Goal: Navigation & Orientation: Find specific page/section

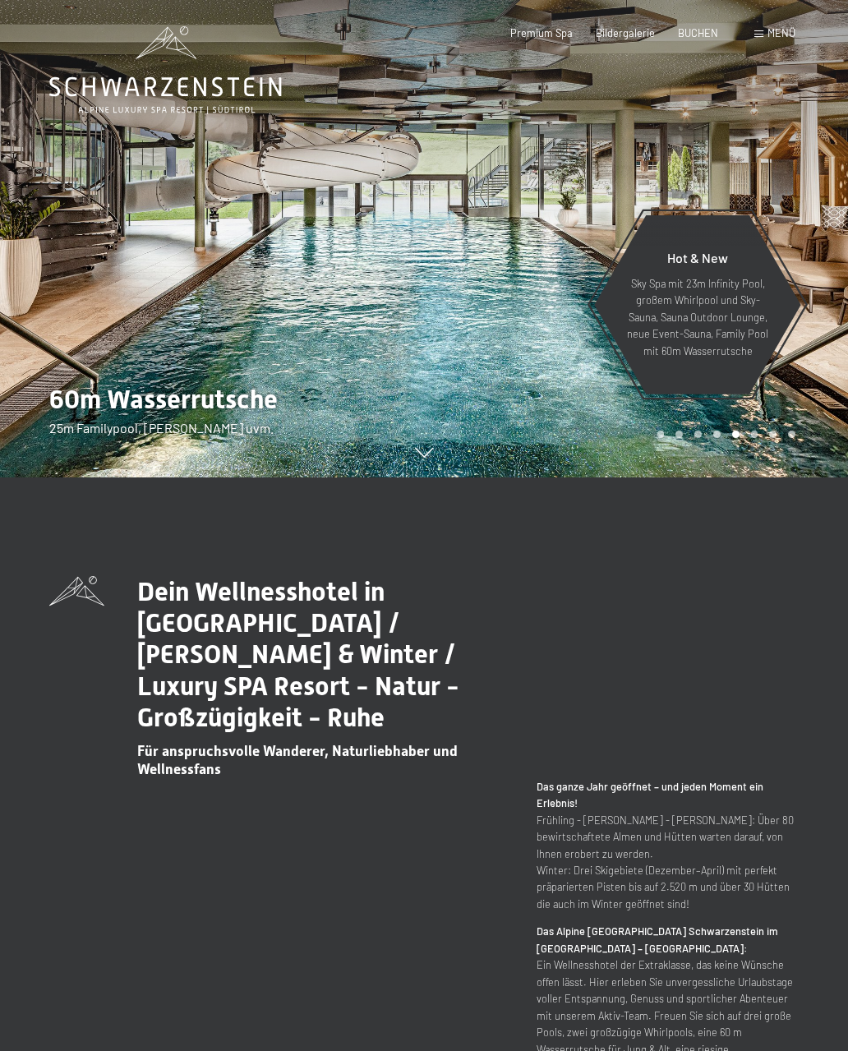
click at [779, 39] on div "Menü" at bounding box center [775, 33] width 41 height 15
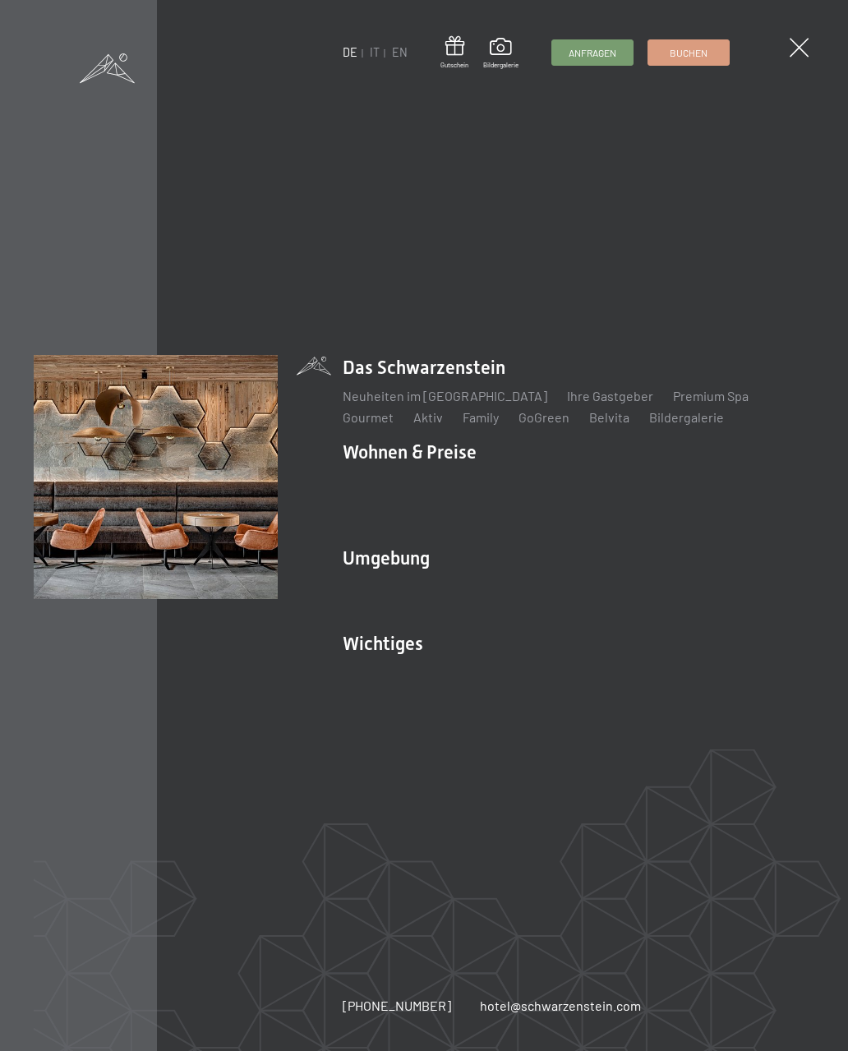
click at [394, 673] on link "Lage & Anreise" at bounding box center [387, 672] width 88 height 16
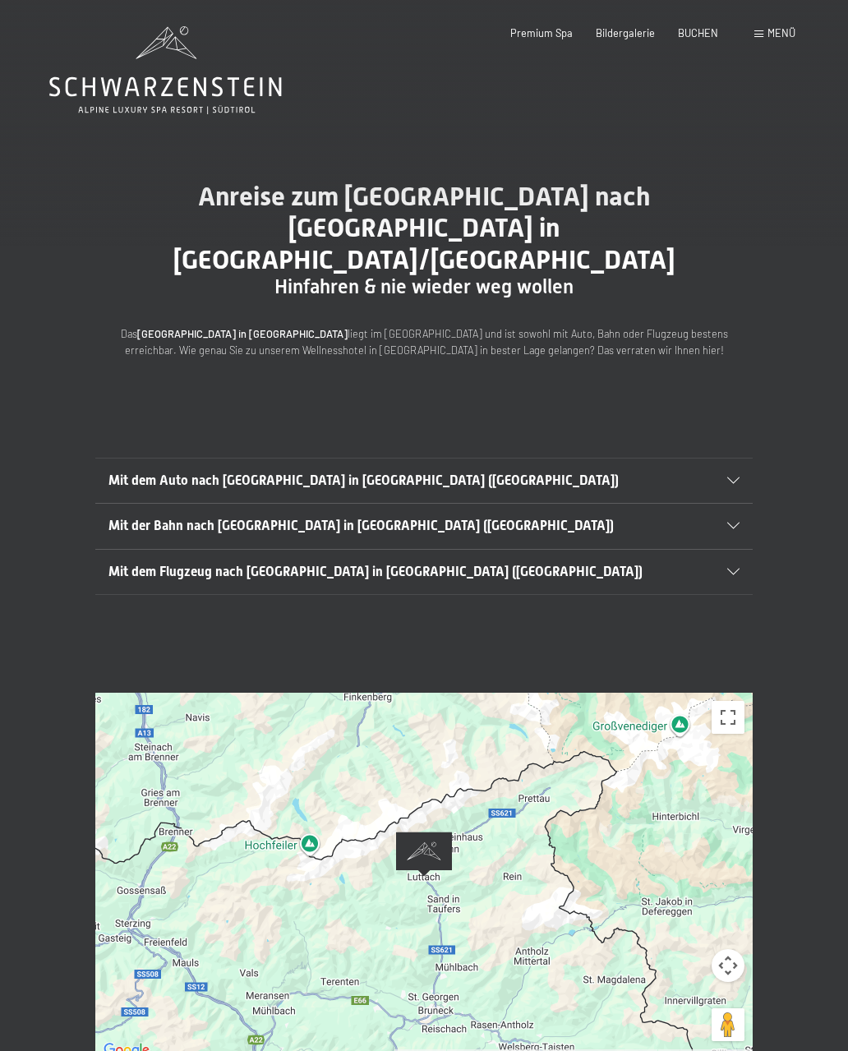
click at [778, 35] on span "Menü" at bounding box center [782, 32] width 28 height 13
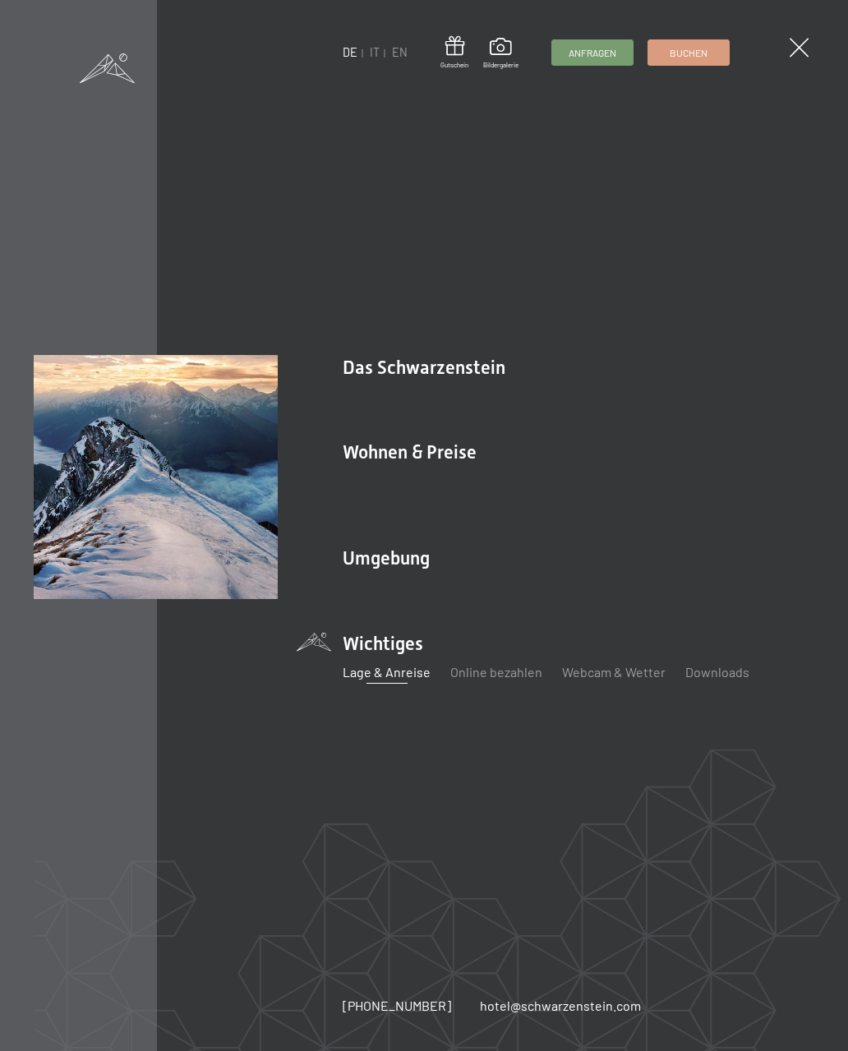
click at [797, 51] on span at bounding box center [799, 47] width 19 height 19
